Goal: Task Accomplishment & Management: Complete application form

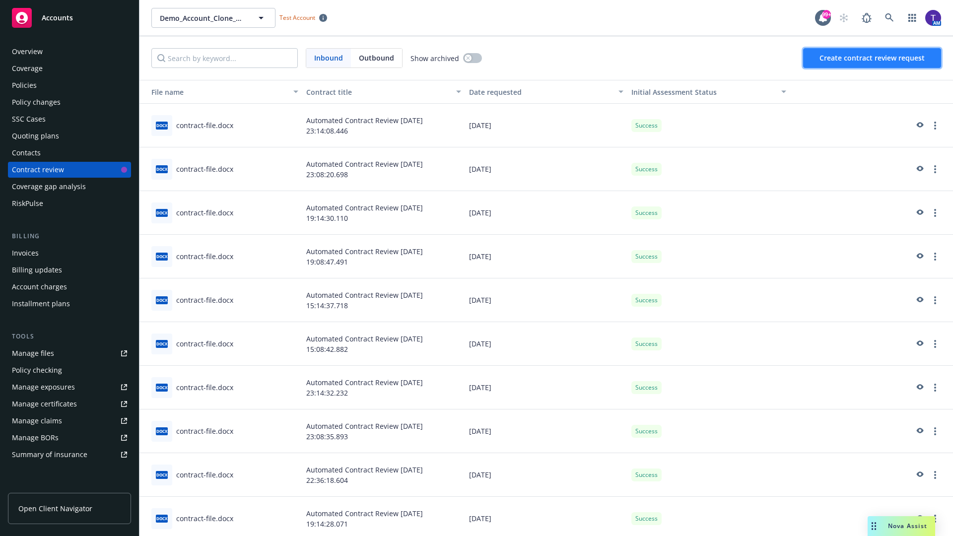
click at [872, 58] on span "Create contract review request" at bounding box center [871, 57] width 105 height 9
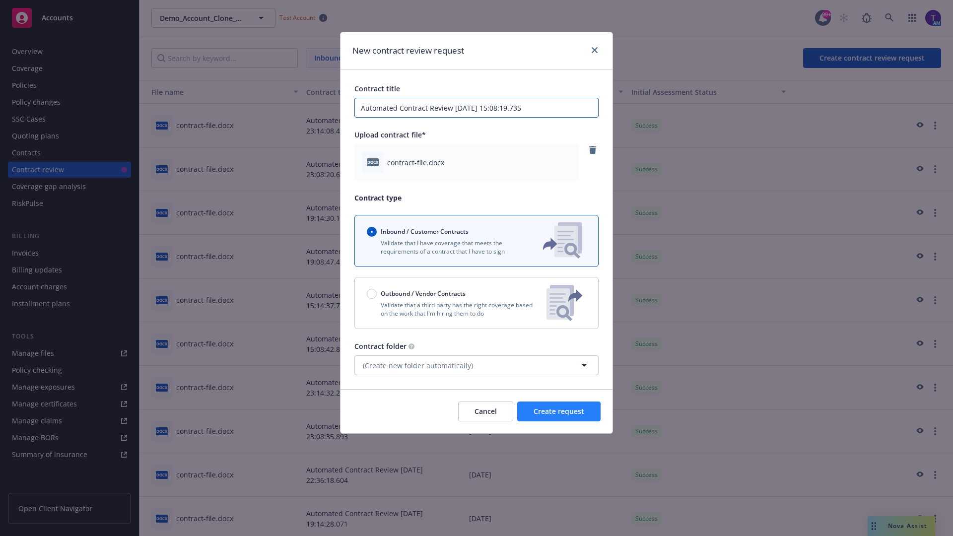
type input "Automated Contract Review [DATE] 15:08:19.735"
click at [559, 411] on span "Create request" at bounding box center [558, 410] width 51 height 9
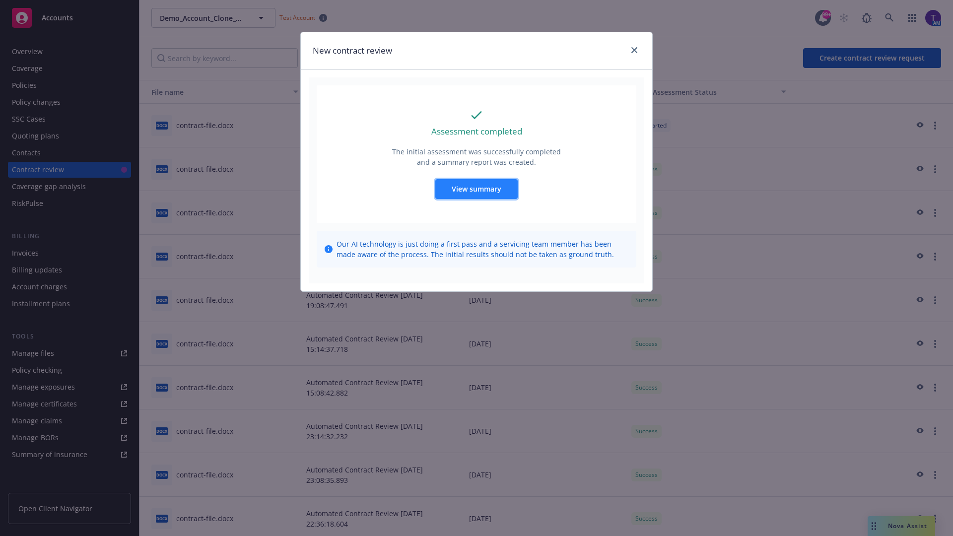
click at [476, 189] on span "View summary" at bounding box center [476, 188] width 50 height 9
